Goal: Transaction & Acquisition: Purchase product/service

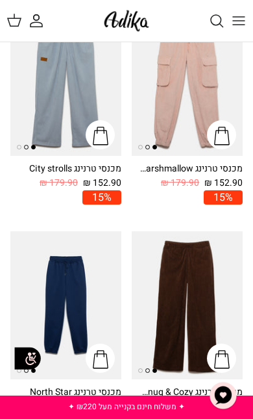
scroll to position [170, 0]
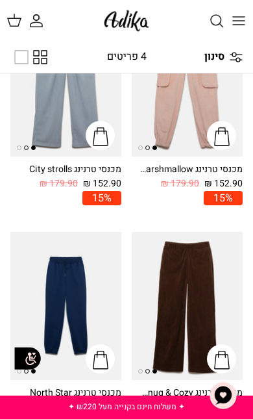
click at [86, 299] on img "מכנסי טרנינג North Star" at bounding box center [65, 306] width 111 height 148
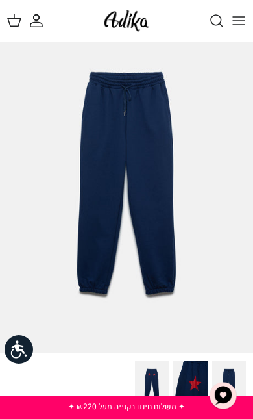
scroll to position [26, 0]
click at [236, 375] on img at bounding box center [229, 384] width 34 height 45
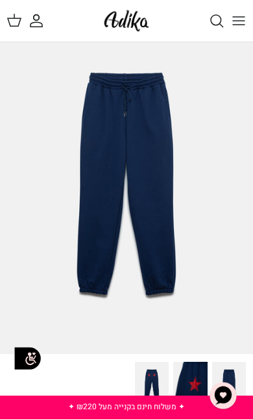
click at [169, 377] on img at bounding box center [152, 384] width 34 height 45
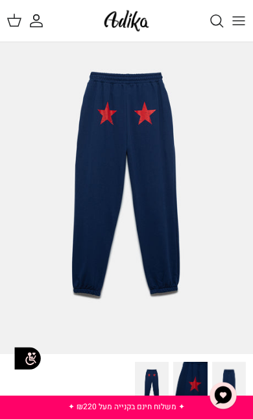
click at [236, 13] on icon "Toggle menu" at bounding box center [239, 21] width 16 height 16
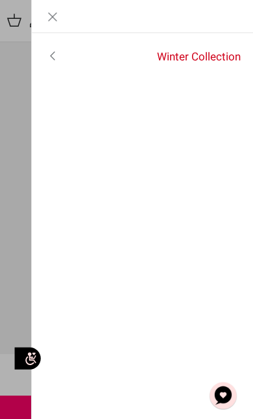
click at [171, 55] on link "Winter Collection" at bounding box center [163, 57] width 181 height 32
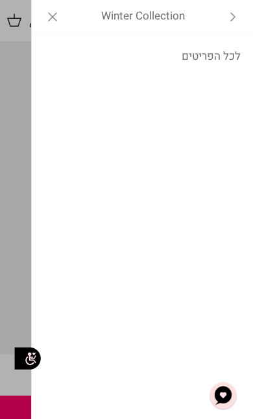
click at [196, 69] on link "לכל הפריטים" at bounding box center [143, 56] width 222 height 32
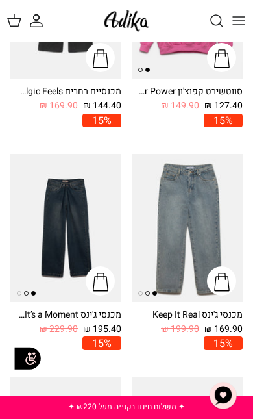
scroll to position [1639, 0]
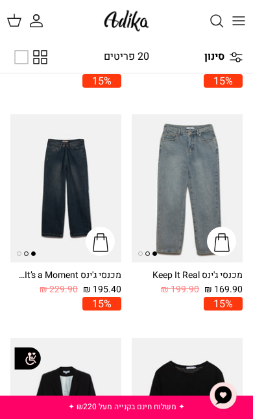
click at [38, 153] on img "מכנסי ג'ינס It’s a Moment גזרה רחבה | BAGGY" at bounding box center [65, 188] width 111 height 148
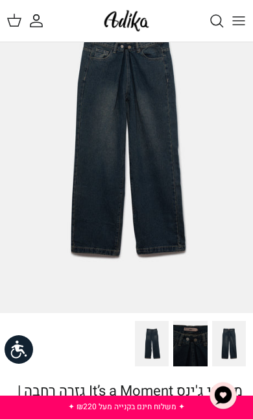
scroll to position [66, 0]
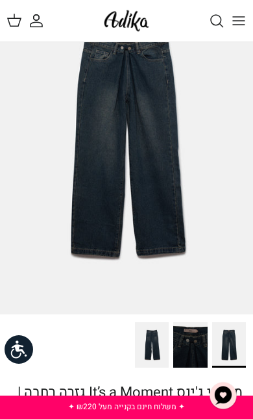
click at [230, 343] on img at bounding box center [229, 344] width 34 height 45
click at [167, 340] on img at bounding box center [152, 344] width 34 height 45
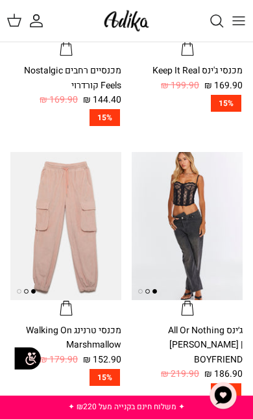
scroll to position [1161, 0]
